Goal: Task Accomplishment & Management: Manage account settings

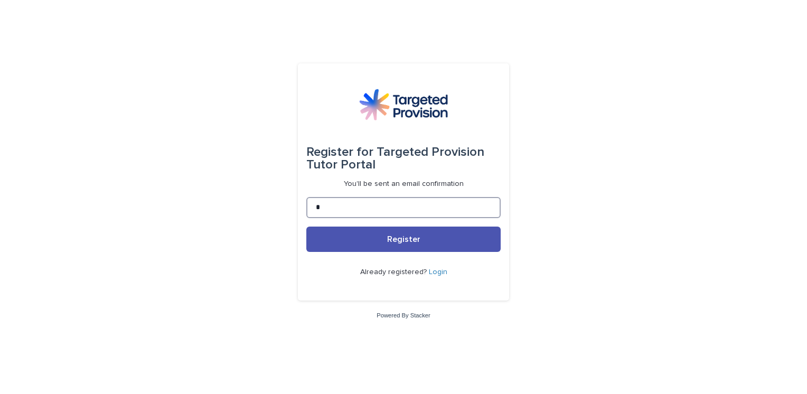
click at [421, 211] on input "*" at bounding box center [403, 207] width 194 height 21
type input "**********"
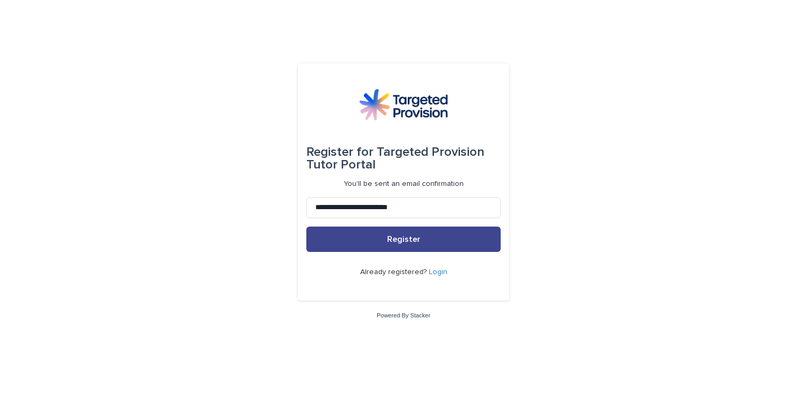
click at [429, 237] on button "Register" at bounding box center [403, 239] width 194 height 25
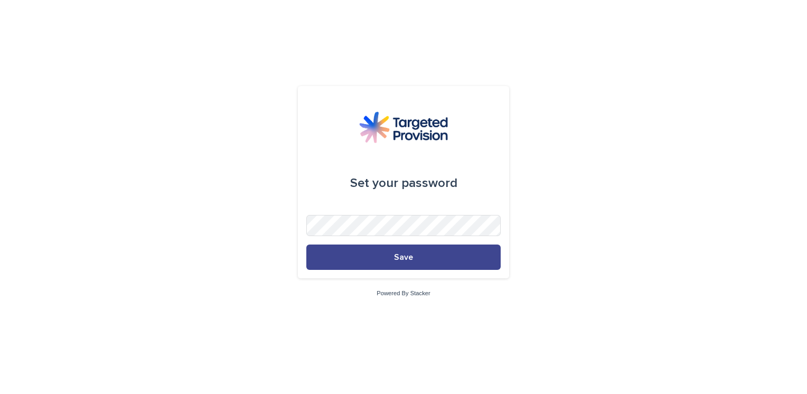
click at [427, 248] on button "Save" at bounding box center [403, 257] width 194 height 25
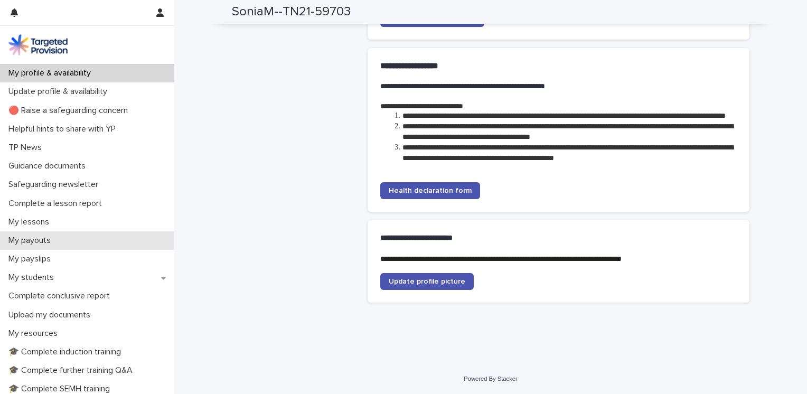
click at [88, 233] on div "My payouts" at bounding box center [87, 240] width 174 height 18
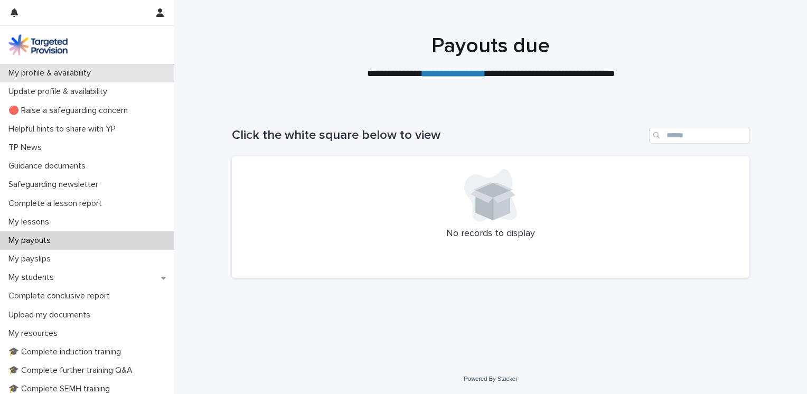
click at [88, 80] on div "My profile & availability" at bounding box center [87, 73] width 174 height 18
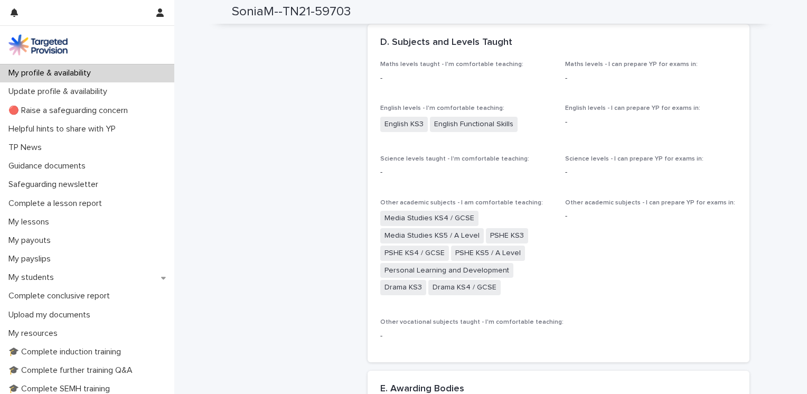
scroll to position [783, 0]
